Goal: Information Seeking & Learning: Understand process/instructions

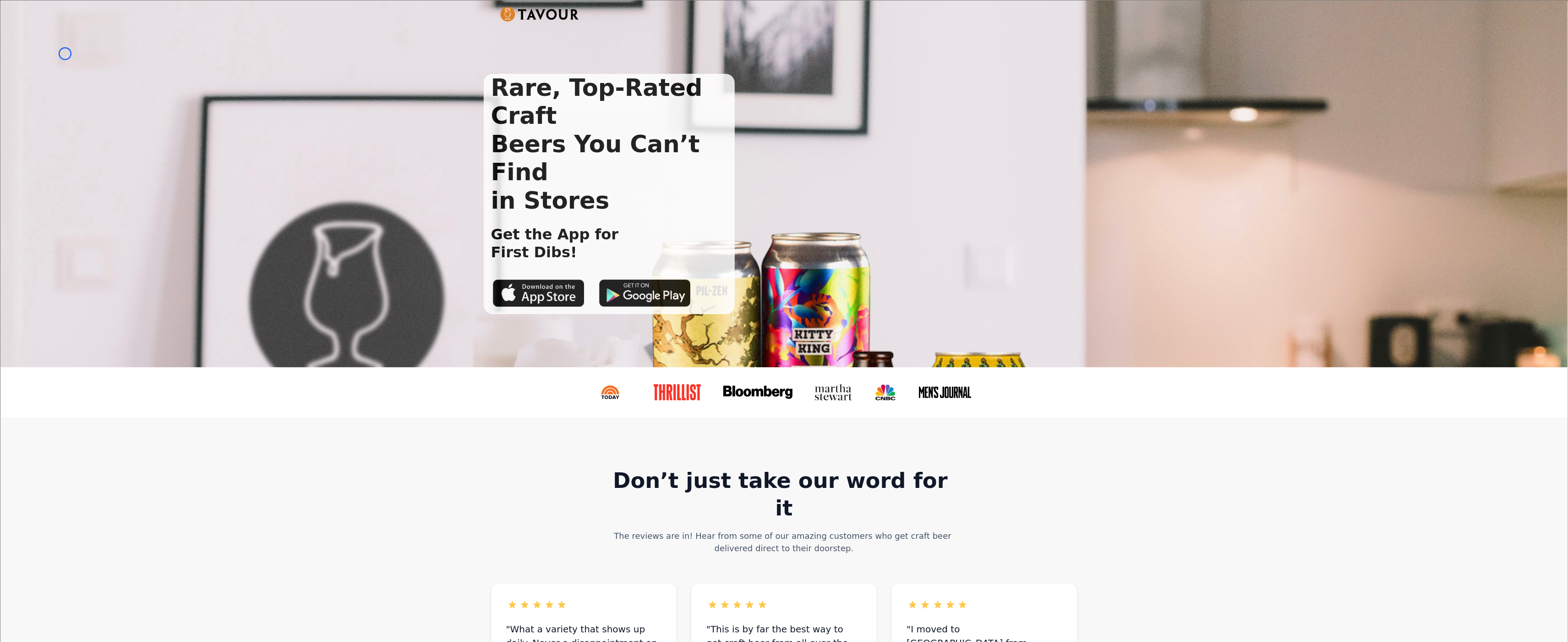
click at [65, 54] on div "Rare, Top-Rated Craft Beers You Can’t Find in Stores Get the App for First Dibs!" at bounding box center [784, 184] width 1567 height 367
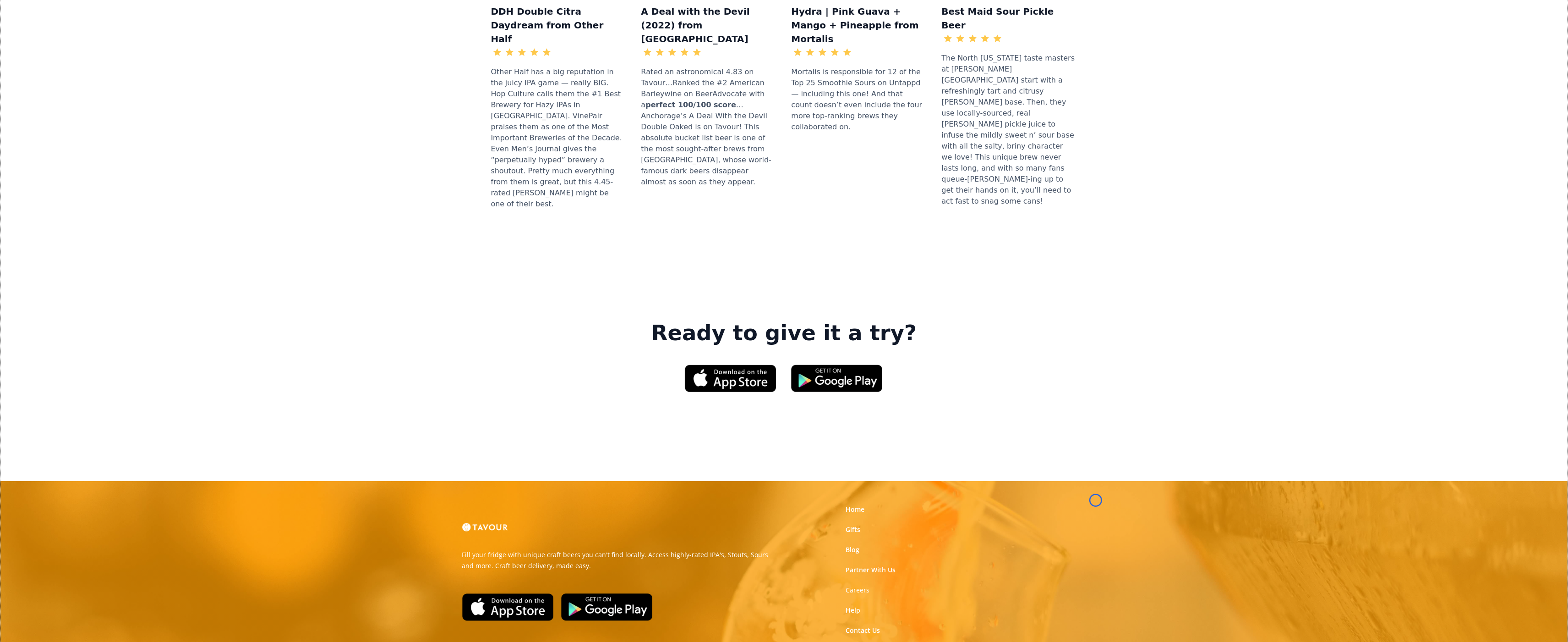
scroll to position [1181, 0]
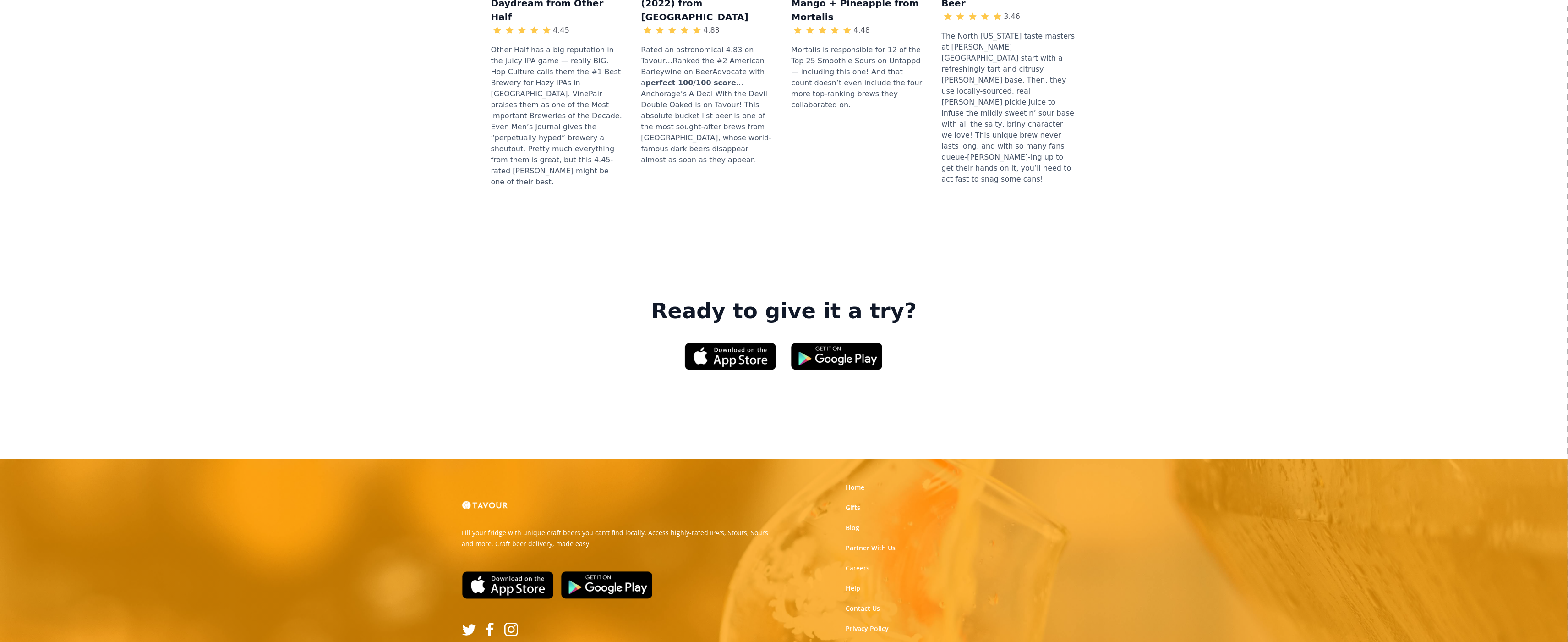
click at [65, 54] on div "DDH Double Citra Daydream from Other Half 4.45 Other Half has a big reputation …" at bounding box center [784, 15] width 1538 height 420
click at [71, 51] on div "DDH Double Citra Daydream from Other Half 4.45 Other Half has a big reputation …" at bounding box center [784, 15] width 1538 height 420
click at [77, 46] on div "DDH Double Citra Daydream from Other Half 4.45 Other Half has a big reputation …" at bounding box center [784, 15] width 1538 height 420
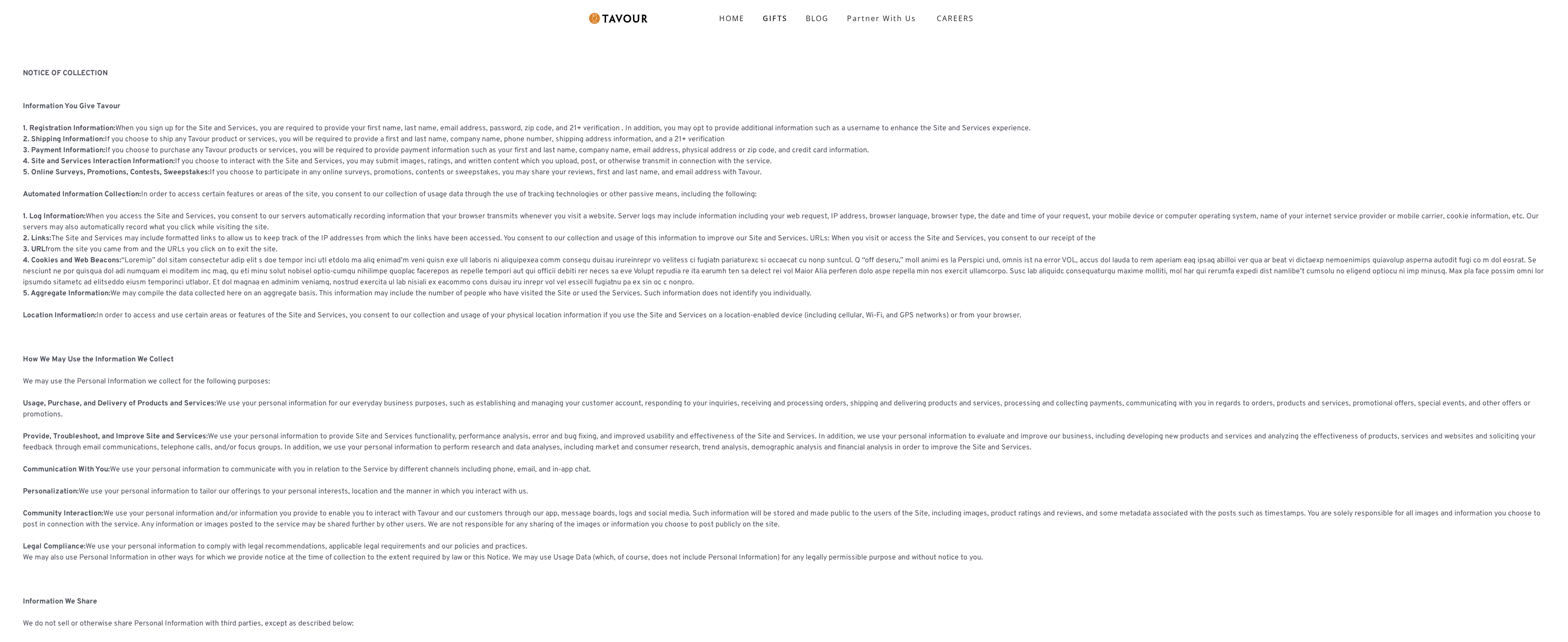
click at [89, 58] on div "NOTICE OF COLLECTION ‍ Information You Give Tavour ‍ 1. Registration Informatio…" at bounding box center [784, 520] width 1568 height 964
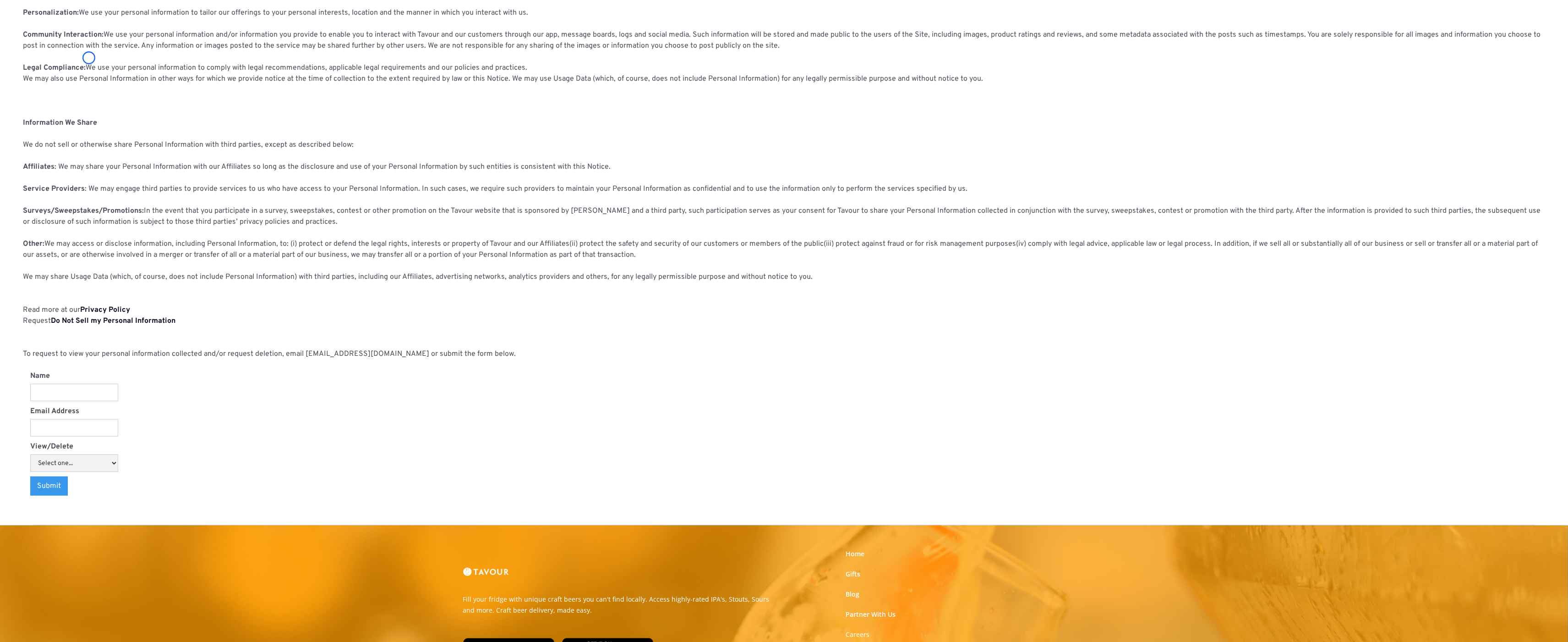
scroll to position [508, 0]
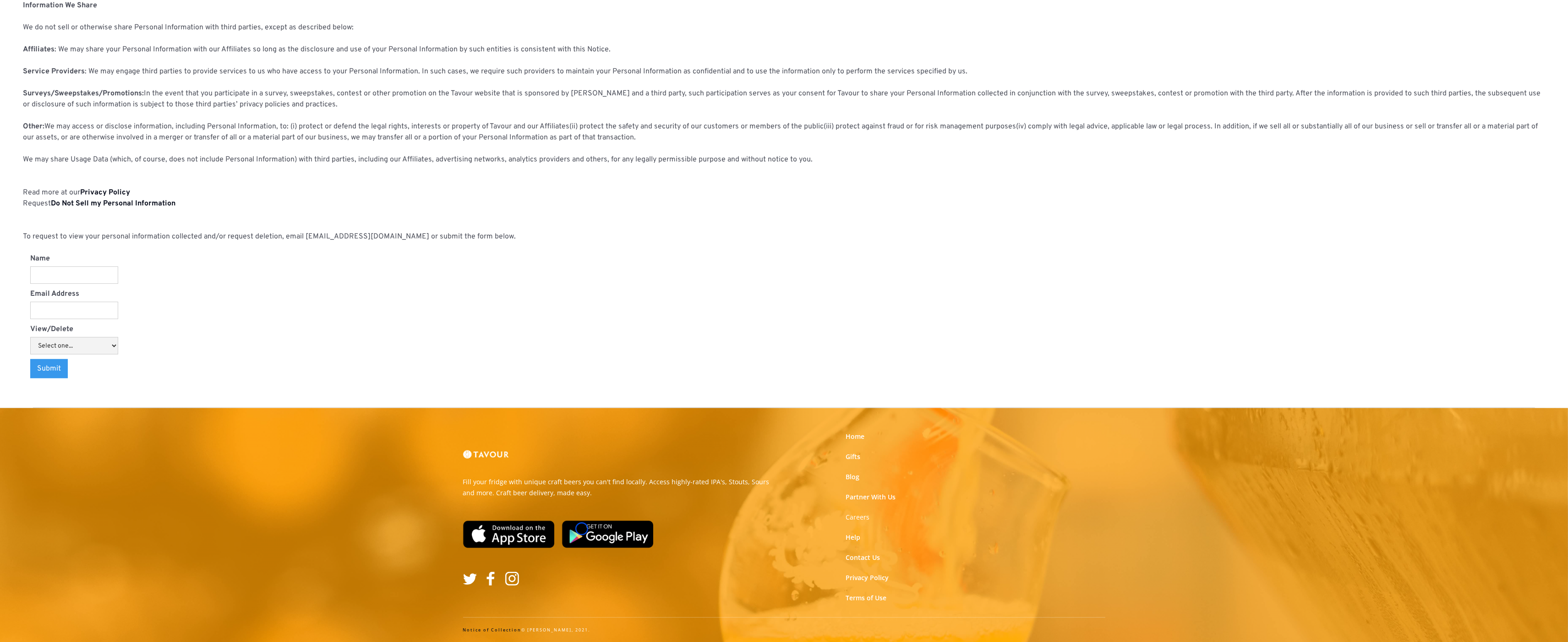
click at [582, 529] on img at bounding box center [607, 534] width 92 height 27
click at [854, 534] on link "Help" at bounding box center [853, 537] width 15 height 9
